Goal: Task Accomplishment & Management: Manage account settings

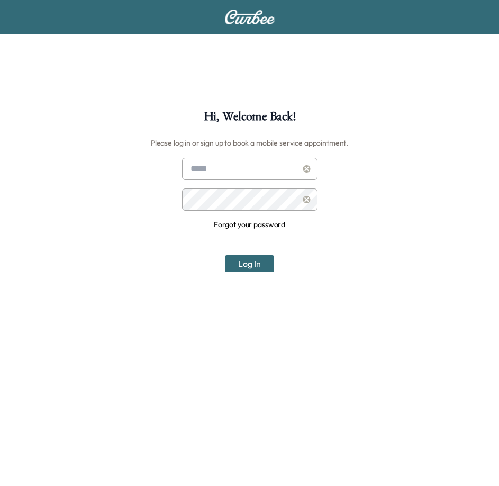
type input "**********"
click at [247, 265] on button "Log In" at bounding box center [249, 263] width 49 height 17
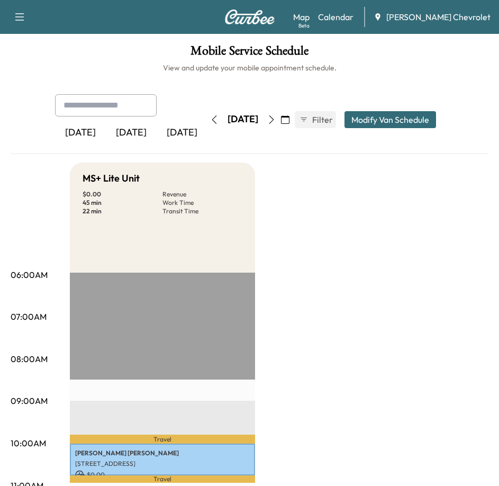
click at [294, 124] on button "button" at bounding box center [285, 119] width 18 height 17
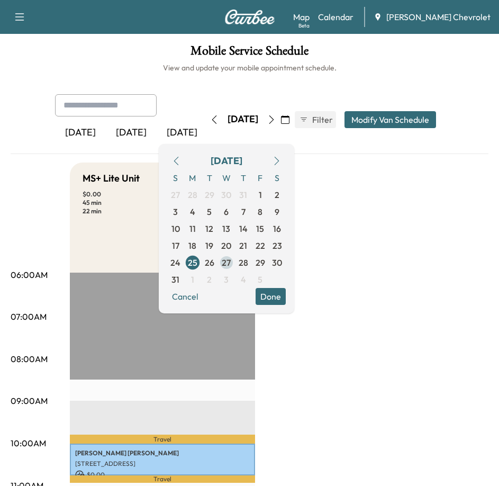
click at [231, 262] on span "27" at bounding box center [226, 262] width 9 height 13
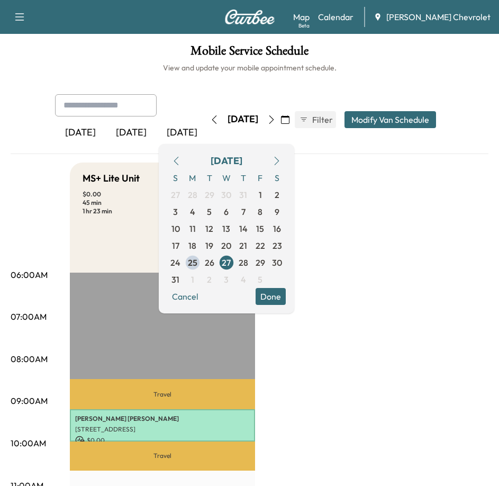
drag, startPoint x: 297, startPoint y: 120, endPoint x: 309, endPoint y: 132, distance: 17.6
click at [281, 120] on button "button" at bounding box center [272, 119] width 18 height 17
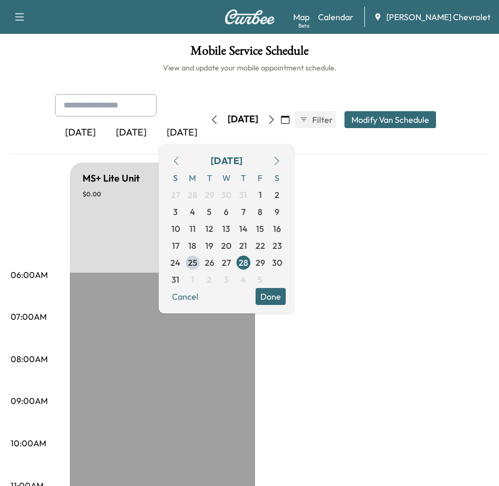
click at [185, 160] on button "button" at bounding box center [176, 160] width 18 height 17
click at [231, 264] on span "27" at bounding box center [226, 262] width 9 height 13
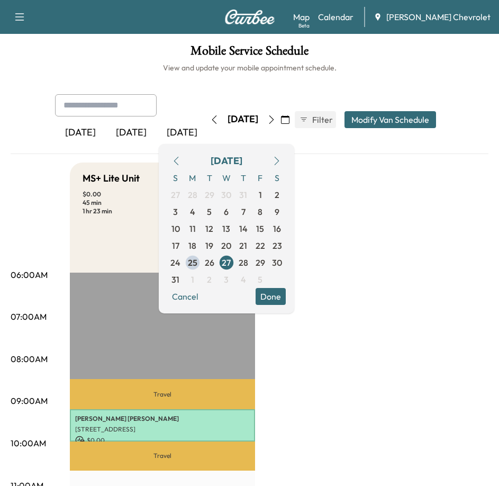
click at [290, 118] on icon "button" at bounding box center [285, 119] width 8 height 8
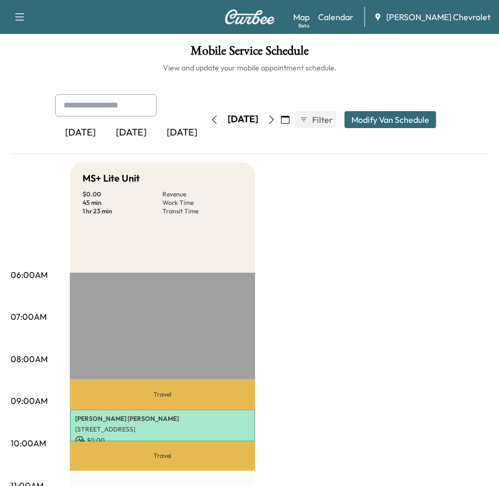
click at [118, 106] on input "text" at bounding box center [106, 105] width 102 height 22
type input "**********"
click at [20, 11] on icon "button" at bounding box center [19, 17] width 13 height 13
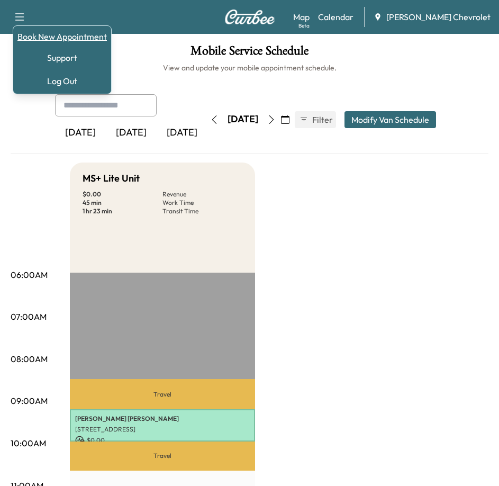
click at [68, 38] on link "Book New Appointment" at bounding box center [61, 36] width 89 height 13
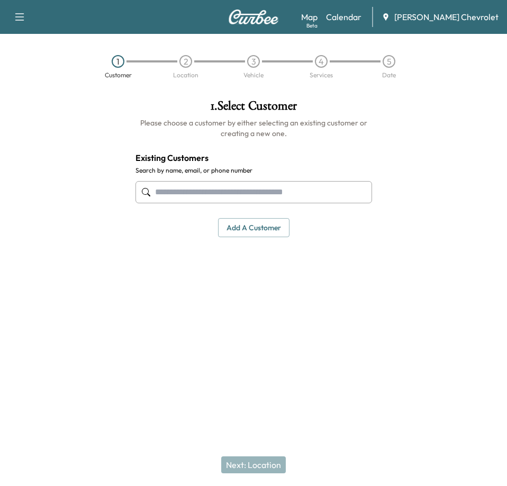
click at [255, 193] on input "text" at bounding box center [254, 192] width 237 height 22
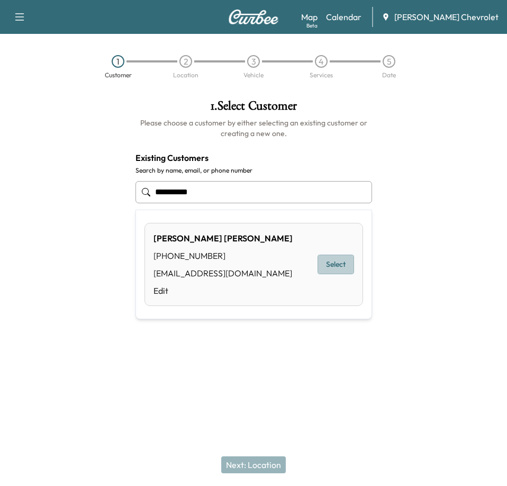
click at [326, 258] on button "Select" at bounding box center [336, 265] width 37 height 20
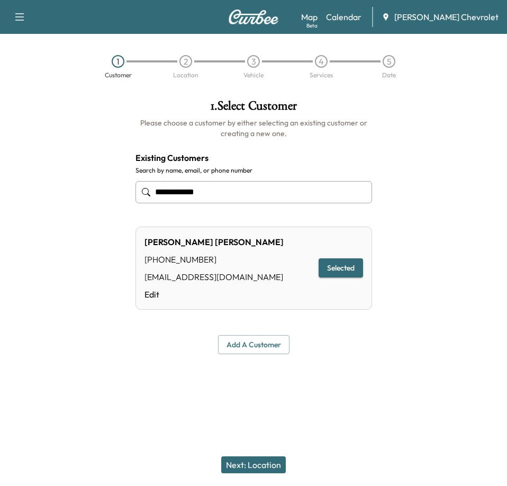
type input "**********"
click at [329, 266] on button "Selected" at bounding box center [341, 268] width 44 height 20
click at [340, 263] on button "Selected" at bounding box center [341, 268] width 44 height 20
click at [255, 466] on button "Next: Location" at bounding box center [253, 464] width 65 height 17
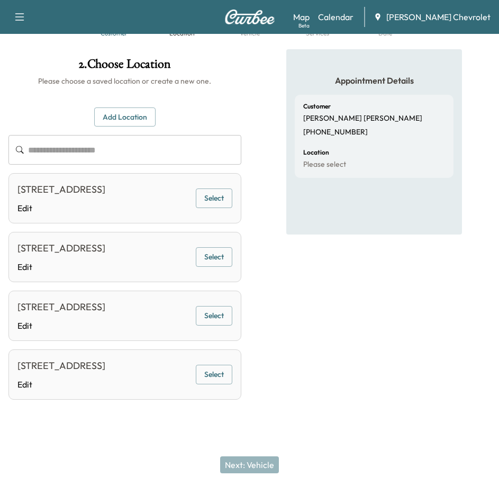
scroll to position [23, 0]
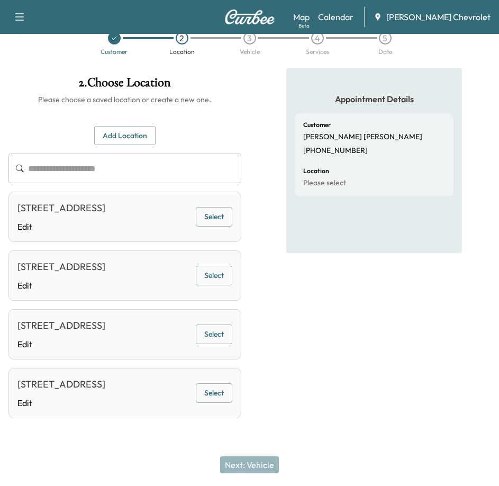
click at [205, 221] on button "Select" at bounding box center [214, 217] width 37 height 20
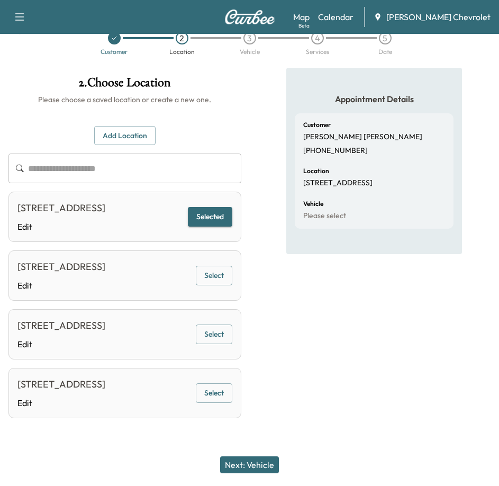
click at [268, 465] on button "Next: Vehicle" at bounding box center [249, 464] width 59 height 17
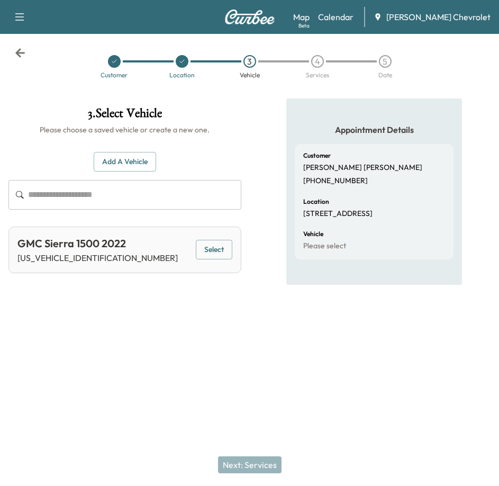
scroll to position [0, 0]
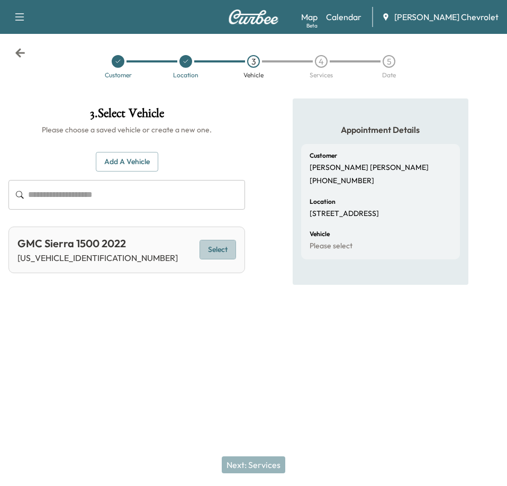
click at [214, 250] on button "Select" at bounding box center [218, 250] width 37 height 20
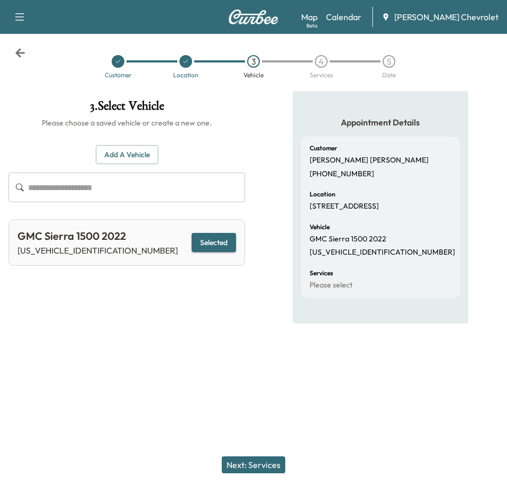
click at [246, 466] on button "Next: Services" at bounding box center [254, 464] width 64 height 17
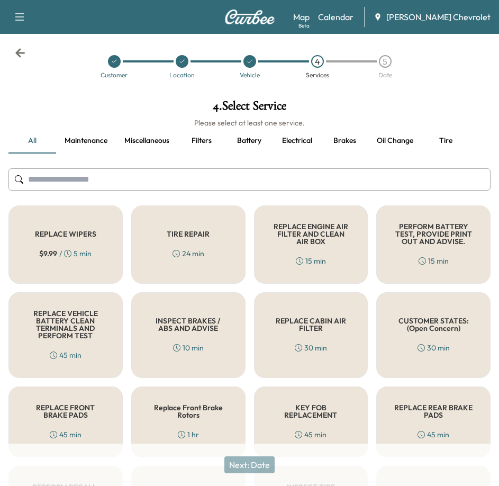
scroll to position [53, 0]
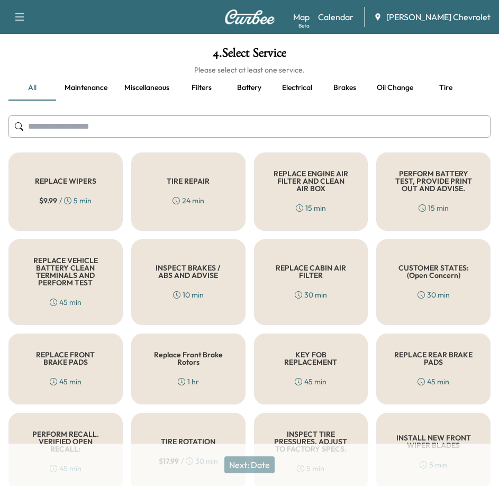
drag, startPoint x: 97, startPoint y: 133, endPoint x: 103, endPoint y: 133, distance: 5.8
click at [97, 133] on input "text" at bounding box center [249, 126] width 482 height 22
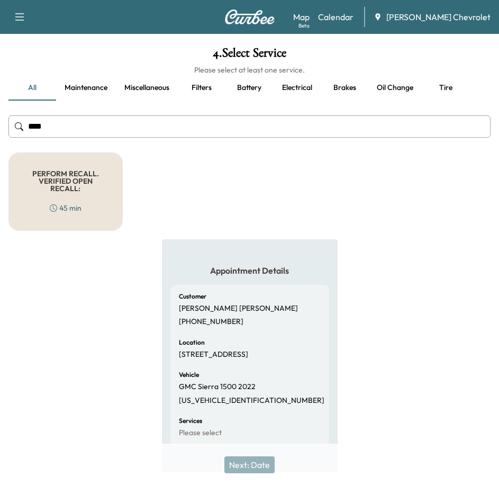
type input "****"
click at [77, 185] on h5 "PERFORM RECALL. VERIFIED OPEN RECALL:" at bounding box center [65, 181] width 79 height 22
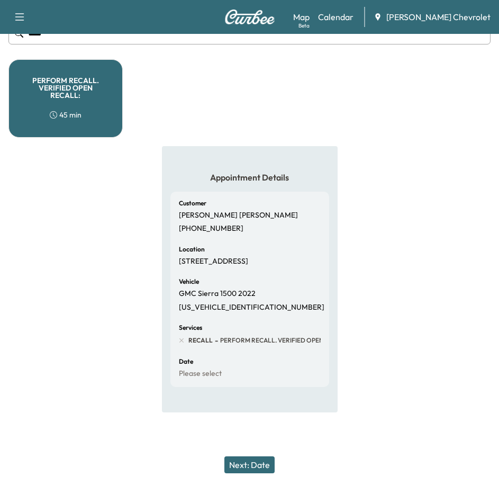
scroll to position [149, 0]
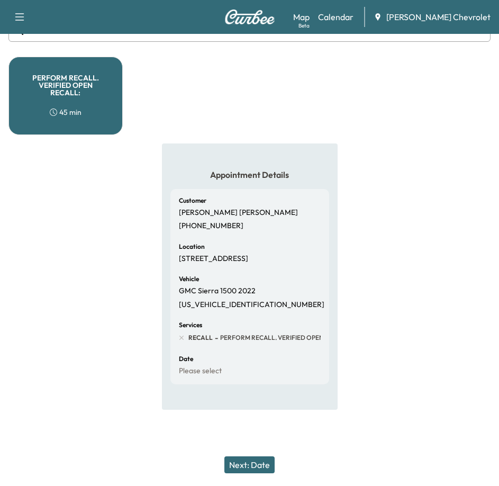
click at [256, 463] on button "Next: Date" at bounding box center [250, 464] width 50 height 17
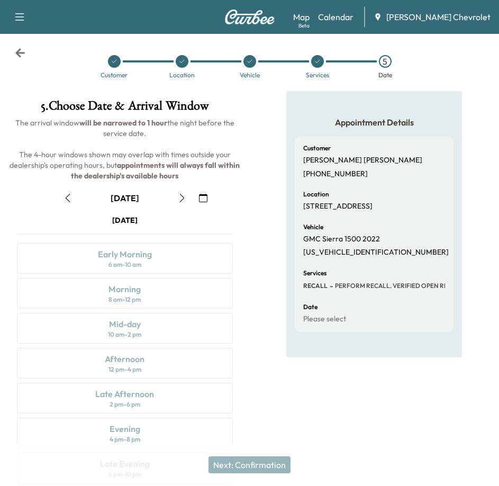
scroll to position [53, 0]
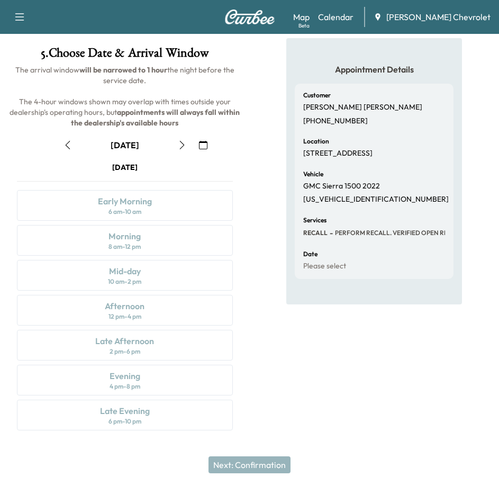
click at [202, 142] on icon "button" at bounding box center [203, 145] width 8 height 8
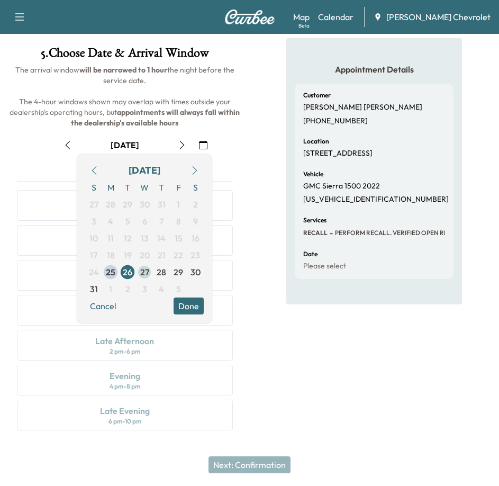
click at [144, 270] on span "27" at bounding box center [144, 272] width 9 height 13
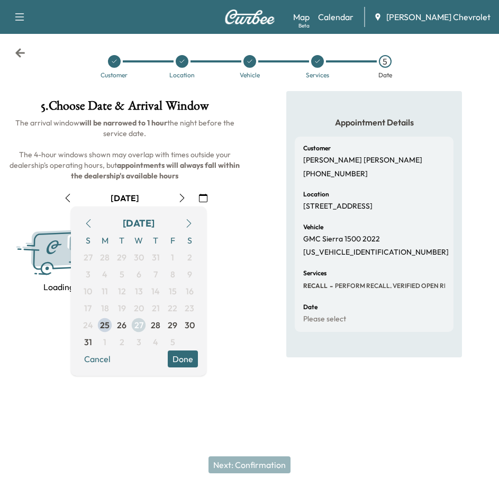
scroll to position [0, 0]
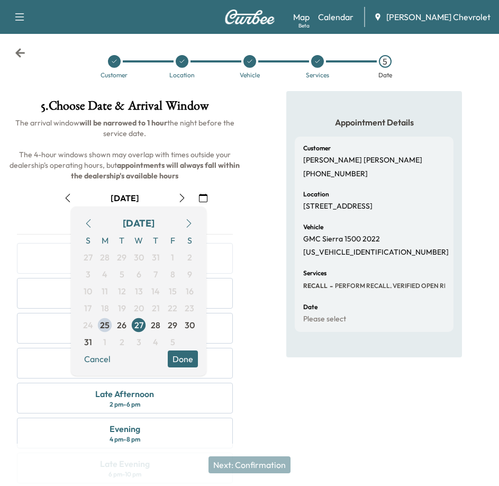
click at [184, 358] on button "Done" at bounding box center [183, 359] width 30 height 17
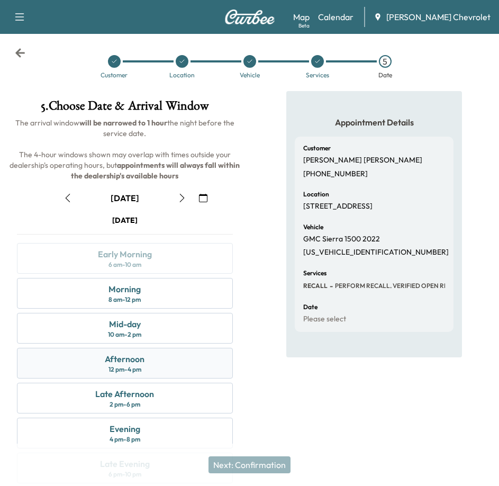
click at [214, 364] on div "Afternoon 12 pm - 4 pm" at bounding box center [125, 363] width 216 height 31
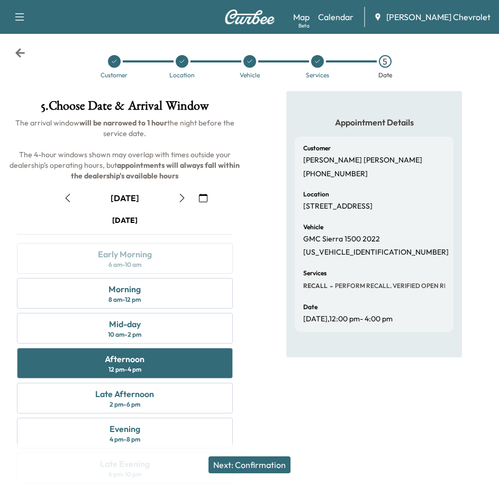
click at [266, 461] on button "Next: Confirmation" at bounding box center [250, 464] width 82 height 17
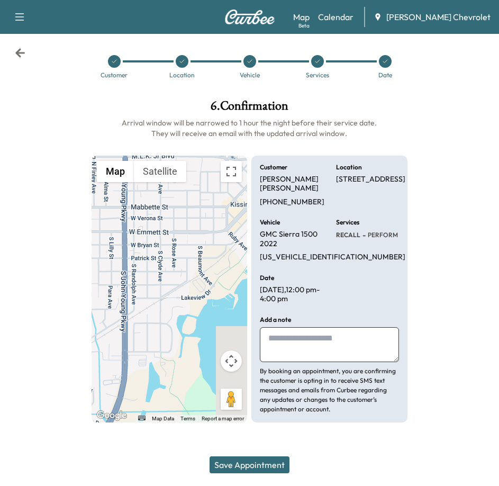
click at [241, 470] on button "Save Appointment" at bounding box center [250, 464] width 80 height 17
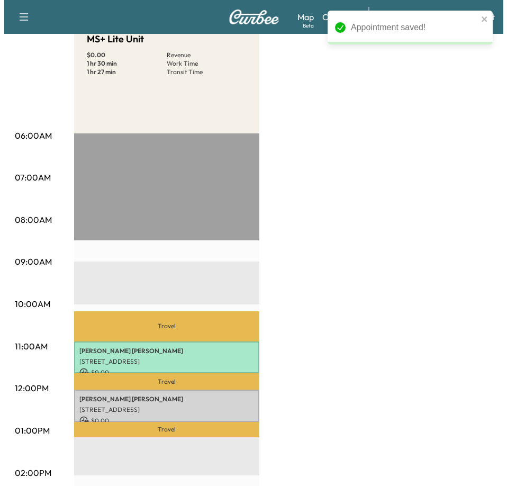
scroll to position [159, 0]
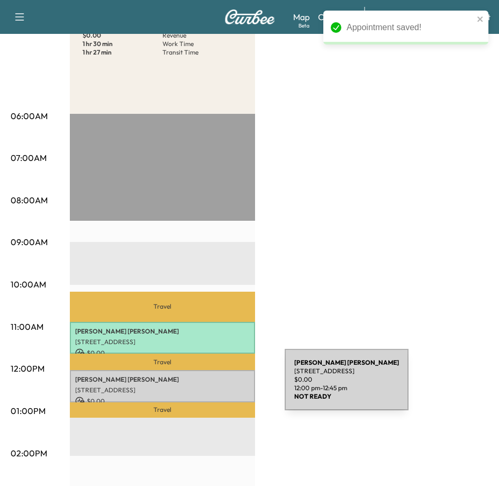
click at [205, 386] on p "[STREET_ADDRESS]" at bounding box center [162, 390] width 175 height 8
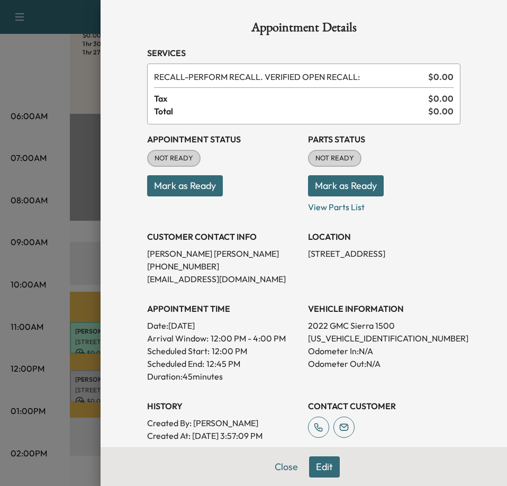
click at [200, 187] on button "Mark as Ready" at bounding box center [185, 185] width 76 height 21
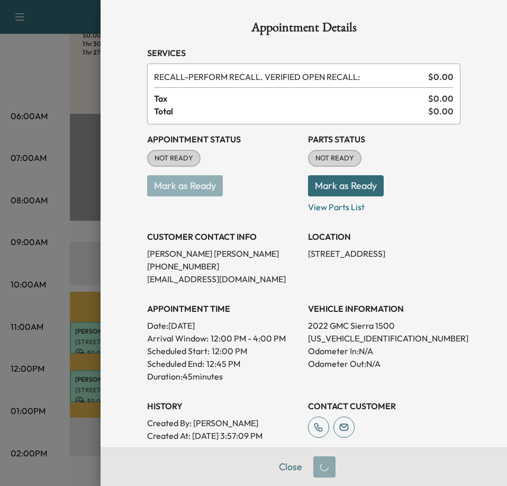
click at [339, 188] on button "Mark as Ready" at bounding box center [346, 185] width 76 height 21
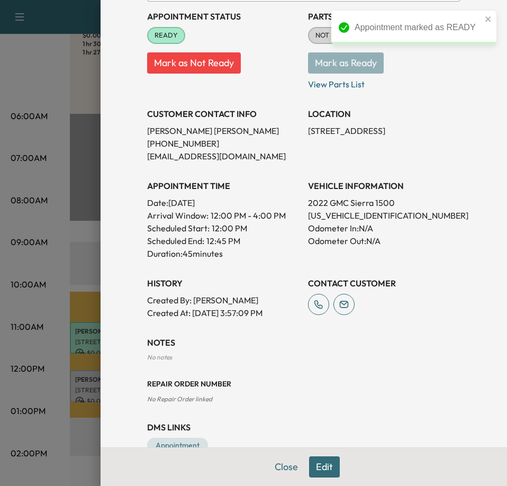
scroll to position [149, 0]
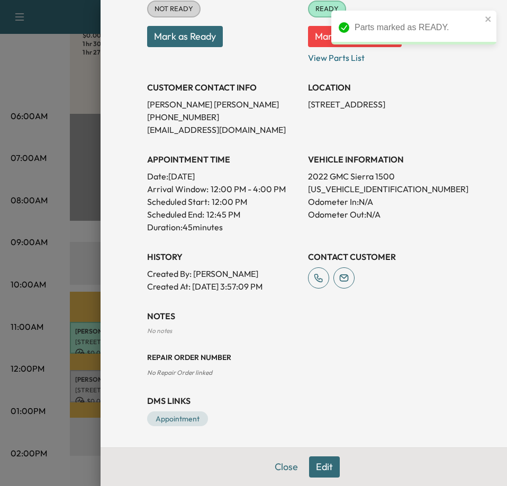
click at [328, 461] on button "Edit" at bounding box center [324, 466] width 31 height 21
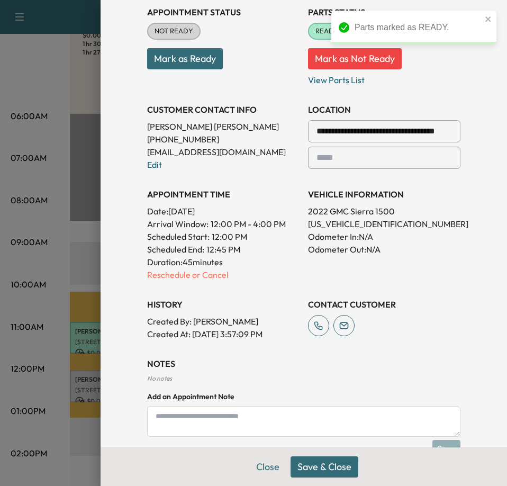
scroll to position [172, 0]
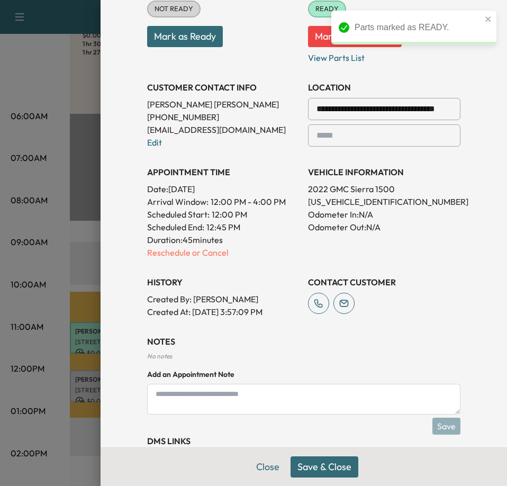
click at [291, 403] on textarea at bounding box center [303, 399] width 313 height 31
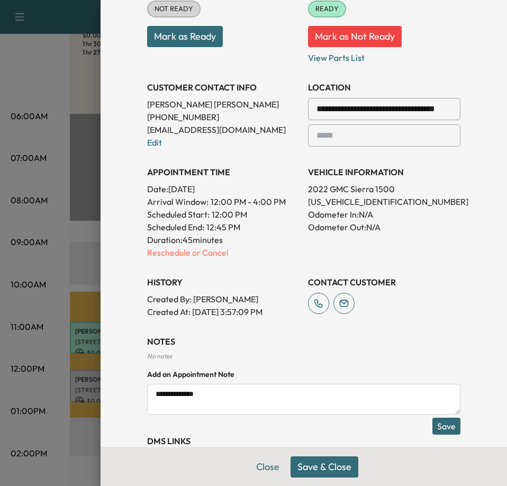
click at [308, 390] on textarea "**********" at bounding box center [303, 399] width 313 height 31
type textarea "**********"
click at [438, 428] on button "Save" at bounding box center [447, 426] width 28 height 17
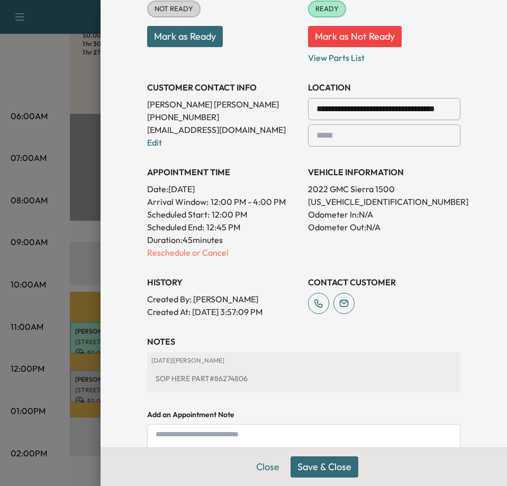
click at [327, 469] on button "Save & Close" at bounding box center [325, 466] width 68 height 21
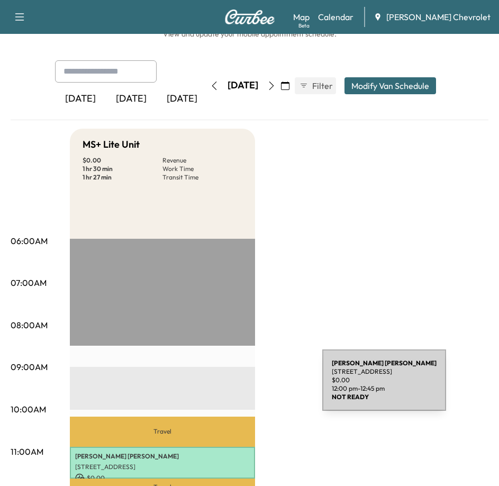
scroll to position [0, 0]
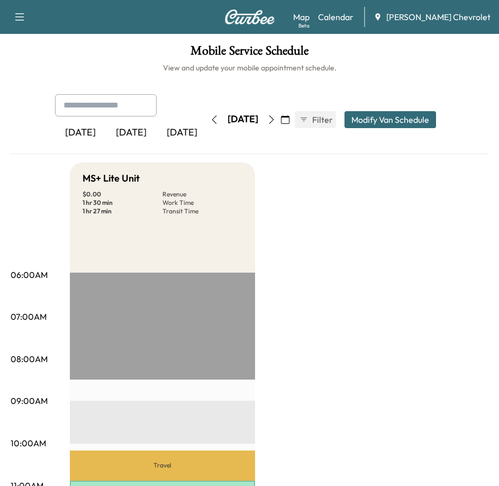
click at [15, 13] on icon "button" at bounding box center [19, 17] width 13 height 13
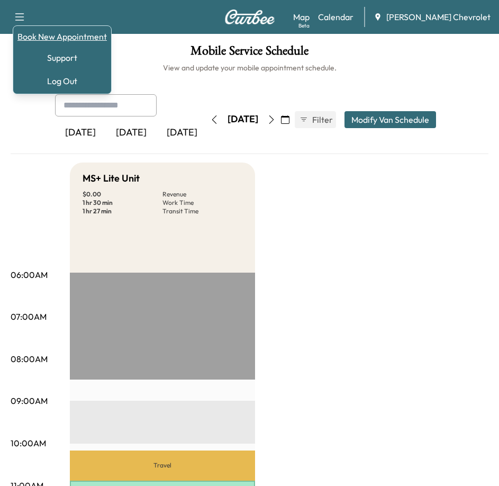
click at [77, 39] on link "Book New Appointment" at bounding box center [61, 36] width 89 height 13
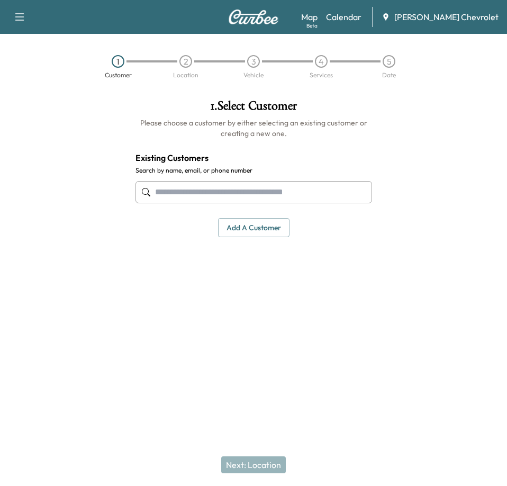
click at [220, 187] on input "text" at bounding box center [254, 192] width 237 height 22
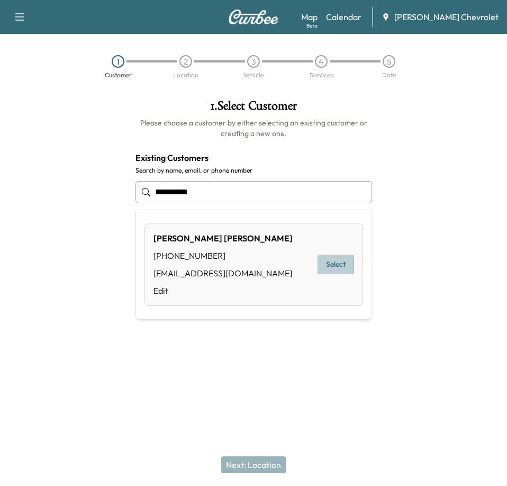
click at [324, 265] on button "Select" at bounding box center [336, 265] width 37 height 20
type input "**********"
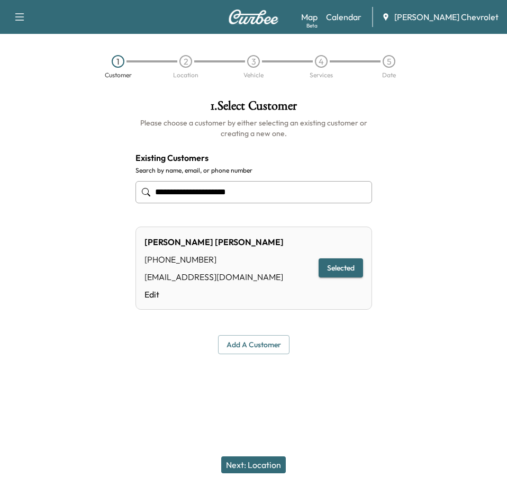
click at [343, 271] on button "Selected" at bounding box center [341, 268] width 44 height 20
click at [335, 271] on button "Selected" at bounding box center [341, 268] width 44 height 20
click at [268, 469] on button "Next: Location" at bounding box center [253, 464] width 65 height 17
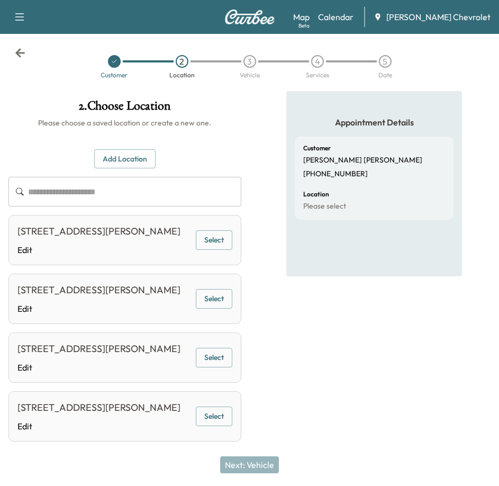
click at [279, 340] on div "Appointment Details Customer [PERSON_NAME] [PHONE_NUMBER] Location Please select" at bounding box center [375, 281] width 250 height 380
click at [316, 381] on div "Appointment Details Customer [PERSON_NAME] [PHONE_NUMBER] Location Please select" at bounding box center [374, 281] width 176 height 380
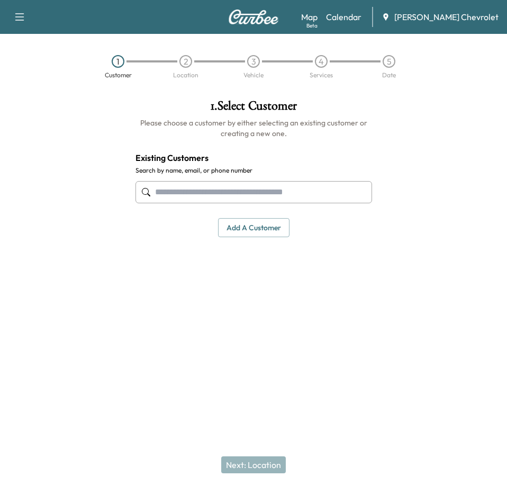
click at [20, 21] on icon "button" at bounding box center [19, 17] width 13 height 13
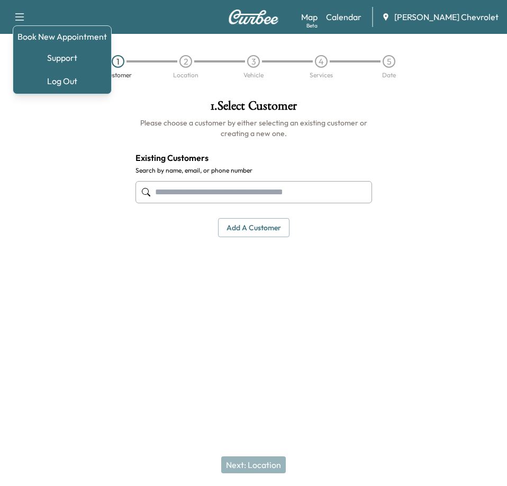
click at [50, 143] on div at bounding box center [63, 191] width 127 height 201
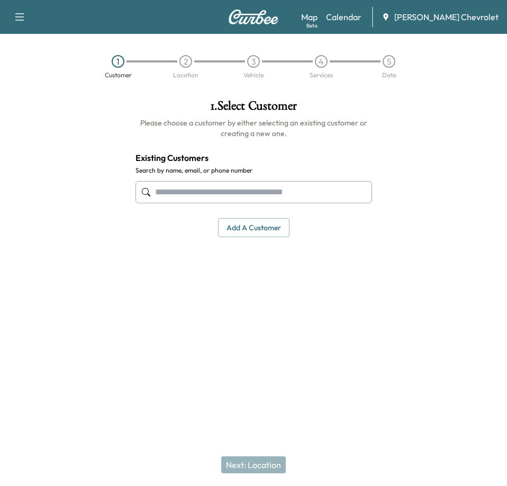
click at [247, 23] on img at bounding box center [253, 17] width 51 height 15
click at [353, 20] on link "Calendar" at bounding box center [343, 17] width 35 height 13
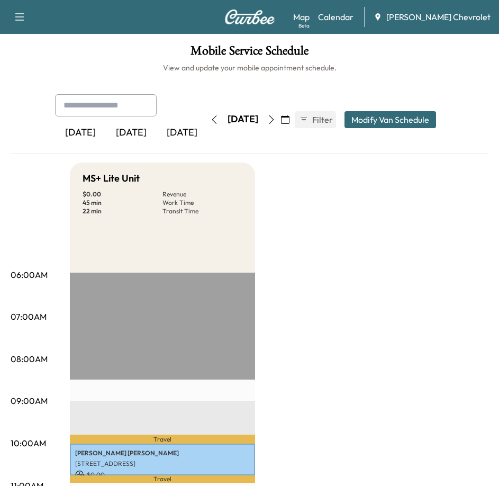
click at [276, 119] on icon "button" at bounding box center [271, 119] width 8 height 8
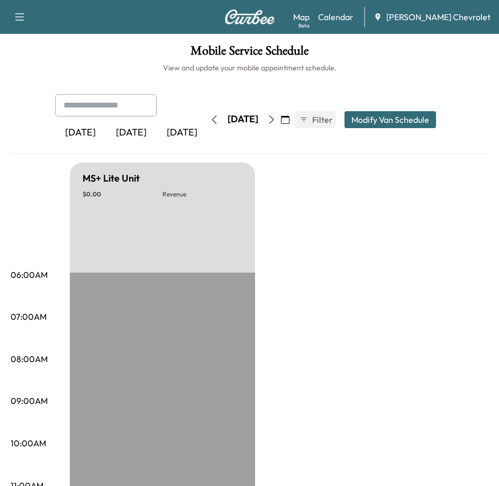
click at [276, 120] on icon "button" at bounding box center [271, 119] width 8 height 8
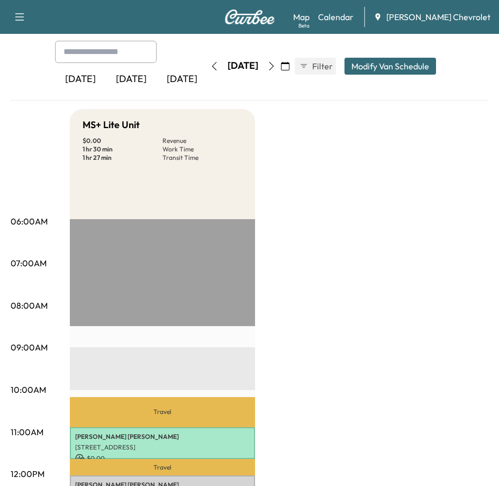
scroll to position [53, 0]
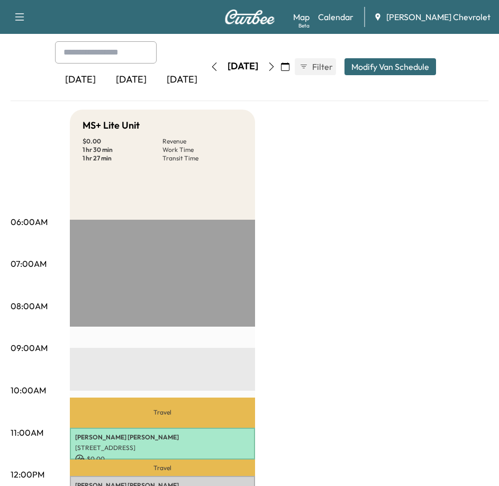
click at [276, 67] on icon "button" at bounding box center [271, 66] width 8 height 8
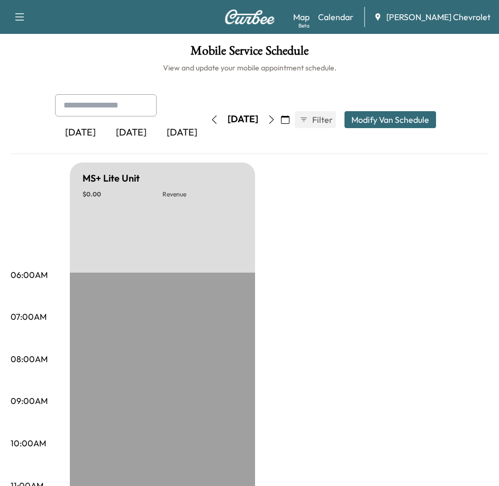
click at [276, 120] on icon "button" at bounding box center [271, 119] width 8 height 8
click at [321, 121] on span "Filter" at bounding box center [321, 119] width 19 height 13
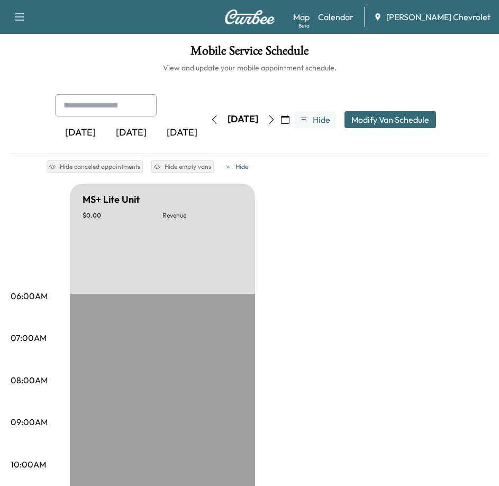
click at [290, 115] on icon "button" at bounding box center [285, 119] width 8 height 8
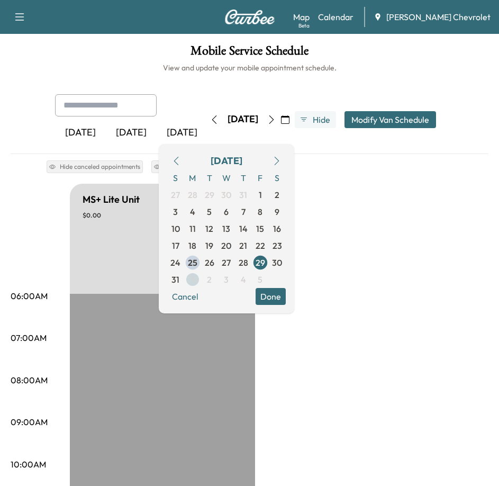
click at [201, 280] on span "1" at bounding box center [192, 279] width 17 height 17
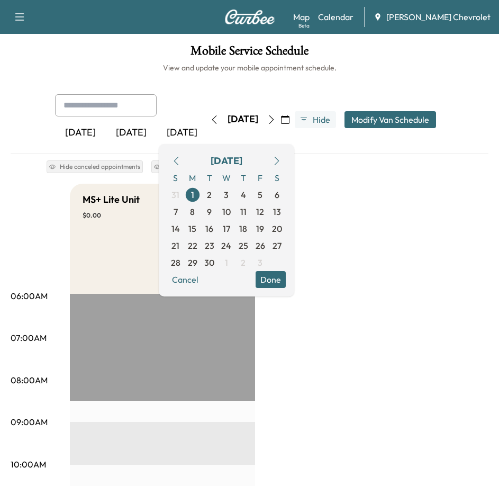
click at [286, 282] on button "Done" at bounding box center [271, 279] width 30 height 17
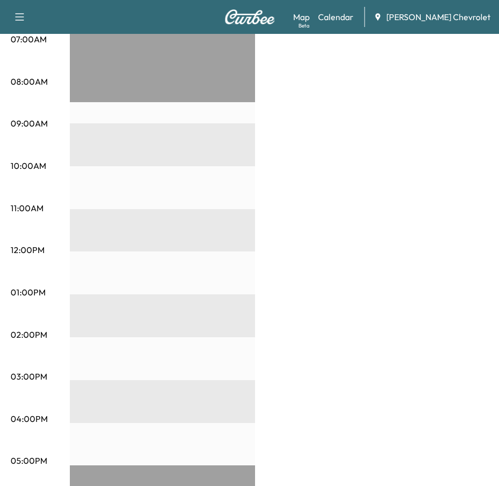
scroll to position [318, 0]
